Goal: Task Accomplishment & Management: Manage account settings

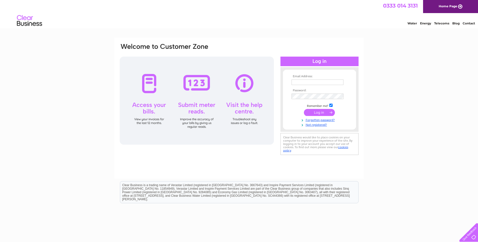
click at [312, 83] on input "text" at bounding box center [317, 83] width 52 height 6
click at [80, 106] on div "Email Address: Password:" at bounding box center [239, 151] width 478 height 227
click at [300, 83] on input "text" at bounding box center [317, 83] width 52 height 6
type input "jasonm@dyce-carriers.co.uk"
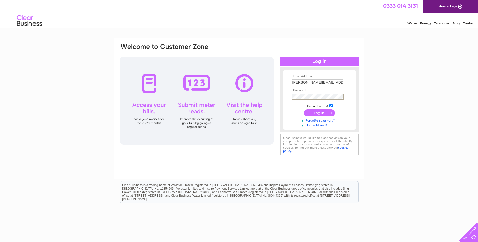
click at [304, 110] on input "submit" at bounding box center [319, 113] width 31 height 7
click at [323, 114] on input "submit" at bounding box center [319, 113] width 31 height 7
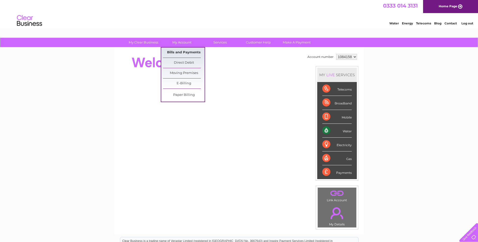
click at [171, 53] on link "Bills and Payments" at bounding box center [184, 53] width 42 height 10
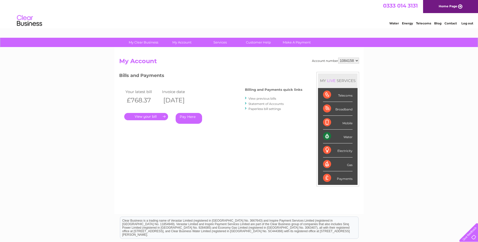
click at [151, 116] on link "." at bounding box center [146, 116] width 44 height 7
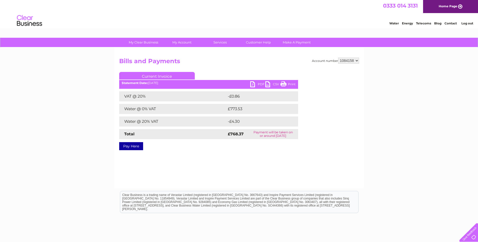
click at [254, 85] on link "PDF" at bounding box center [257, 84] width 15 height 7
click at [465, 21] on li "Log out" at bounding box center [466, 23] width 15 height 6
click at [467, 24] on link "Log out" at bounding box center [467, 23] width 12 height 4
